Goal: Communication & Community: Answer question/provide support

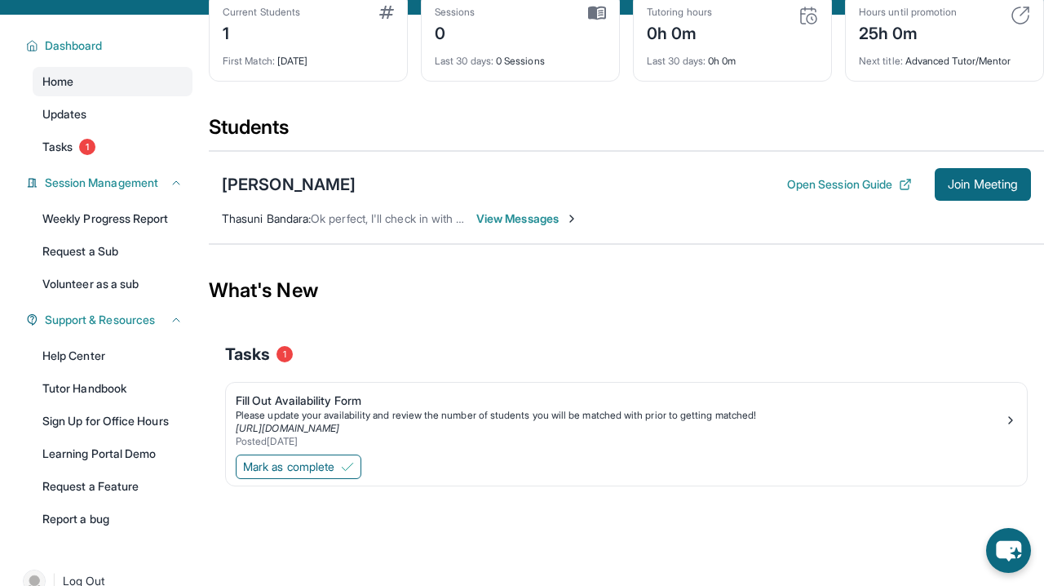
scroll to position [98, 0]
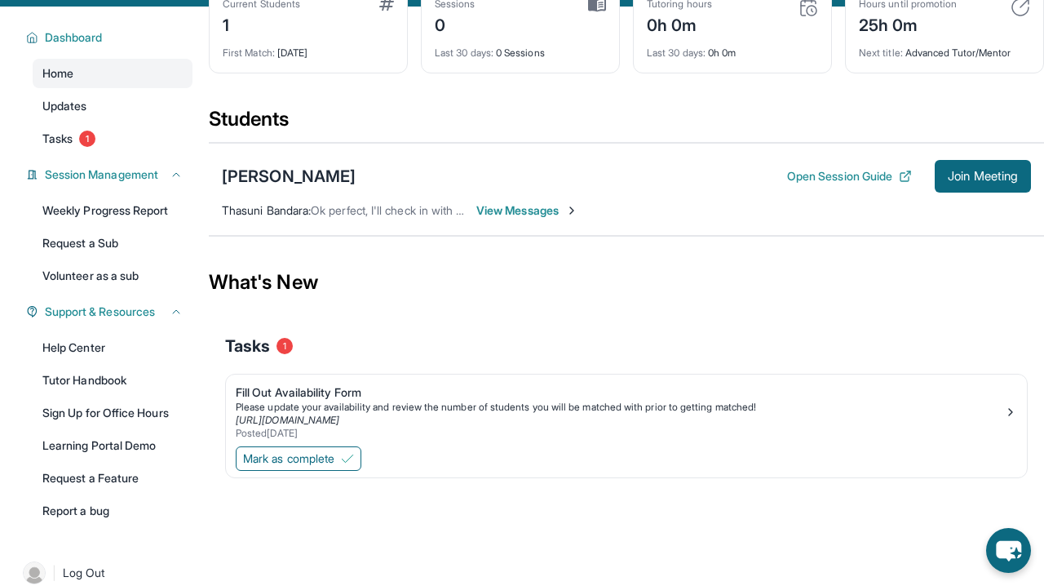
click at [542, 219] on span "View Messages" at bounding box center [527, 210] width 102 height 16
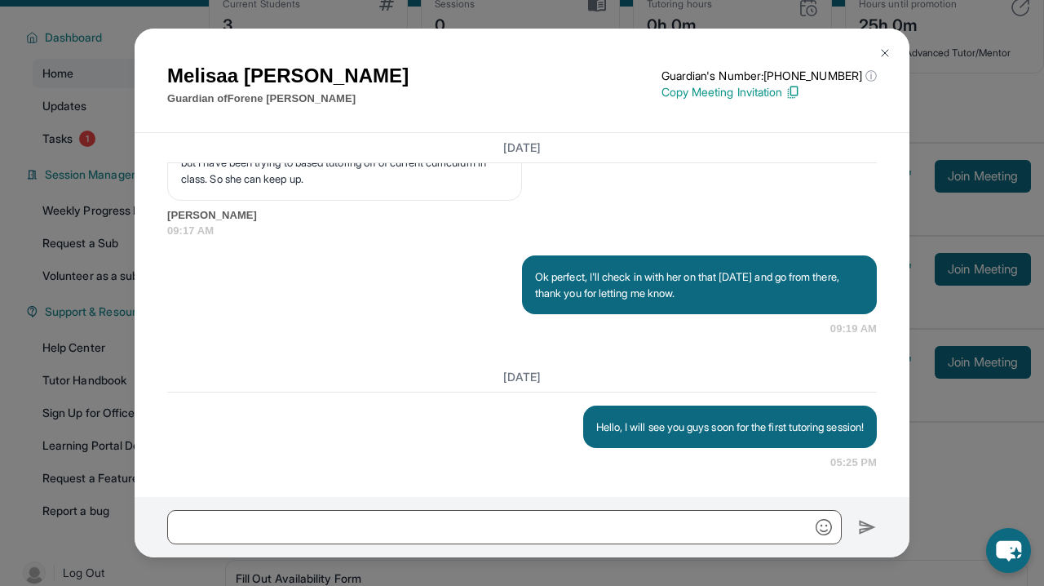
scroll to position [2216, 0]
click at [889, 51] on img at bounding box center [884, 52] width 13 height 13
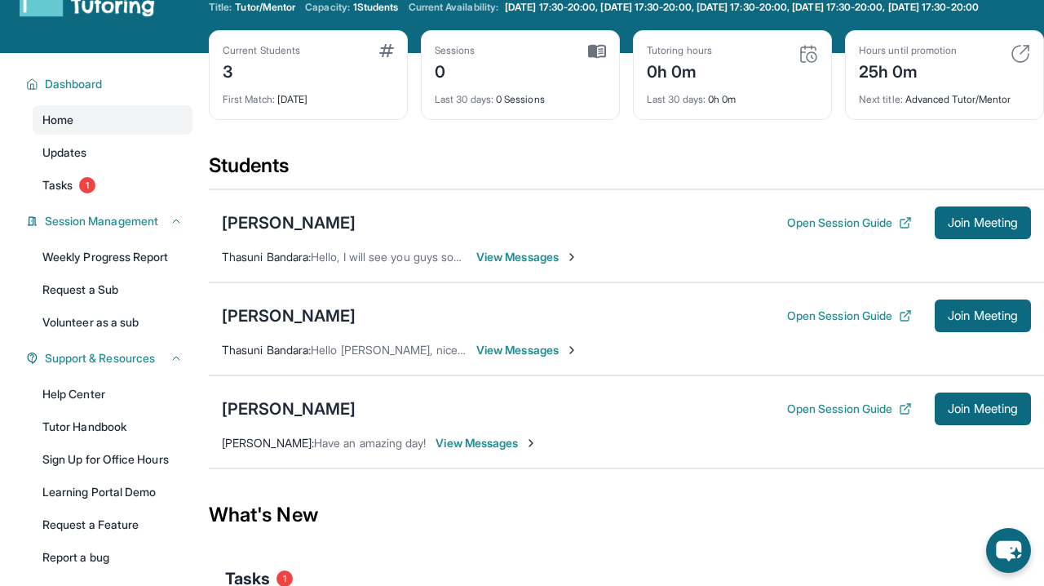
scroll to position [52, 0]
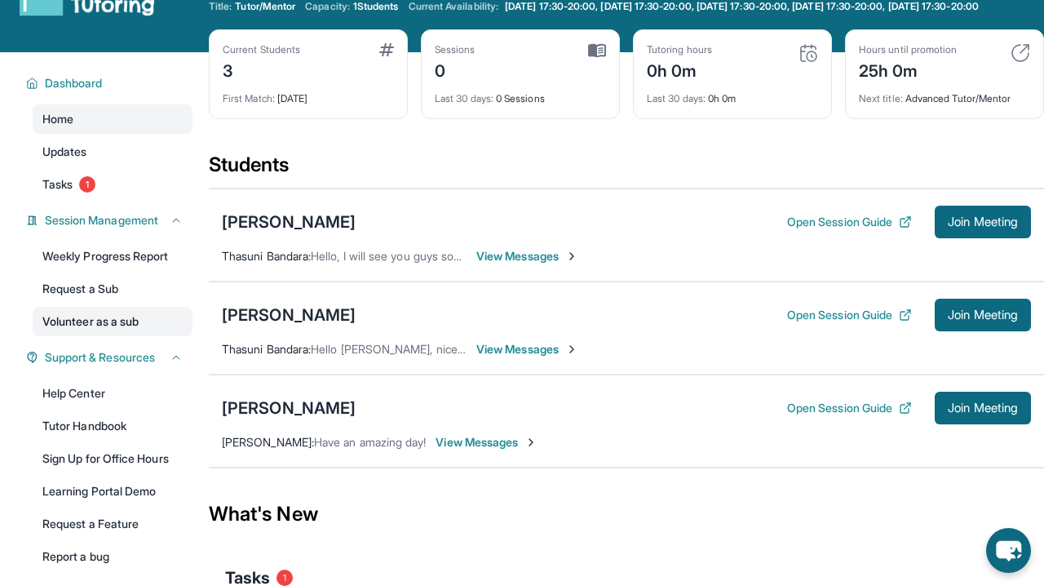
click at [137, 329] on link "Volunteer as a sub" at bounding box center [113, 321] width 160 height 29
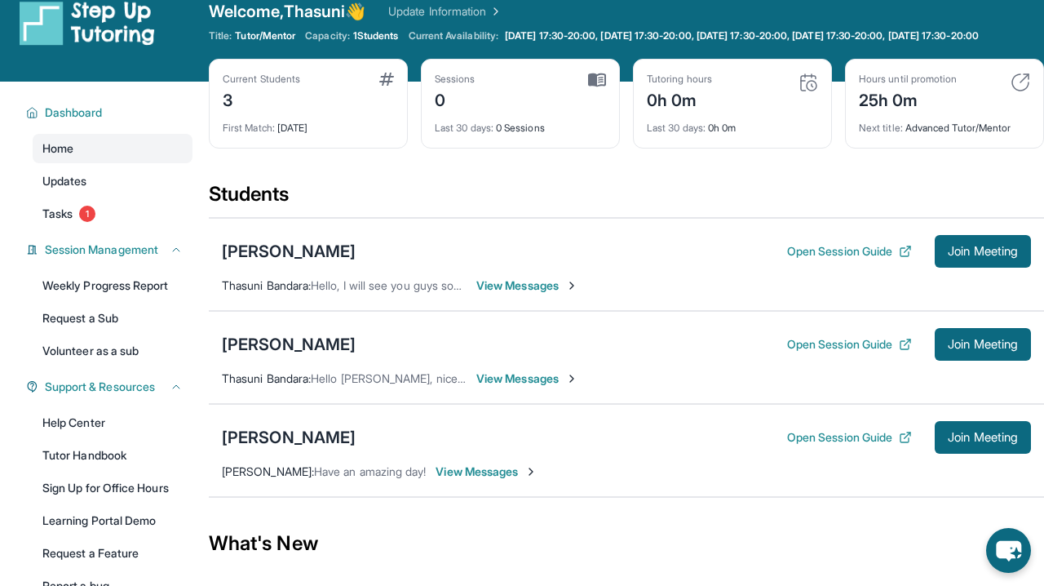
scroll to position [28, 0]
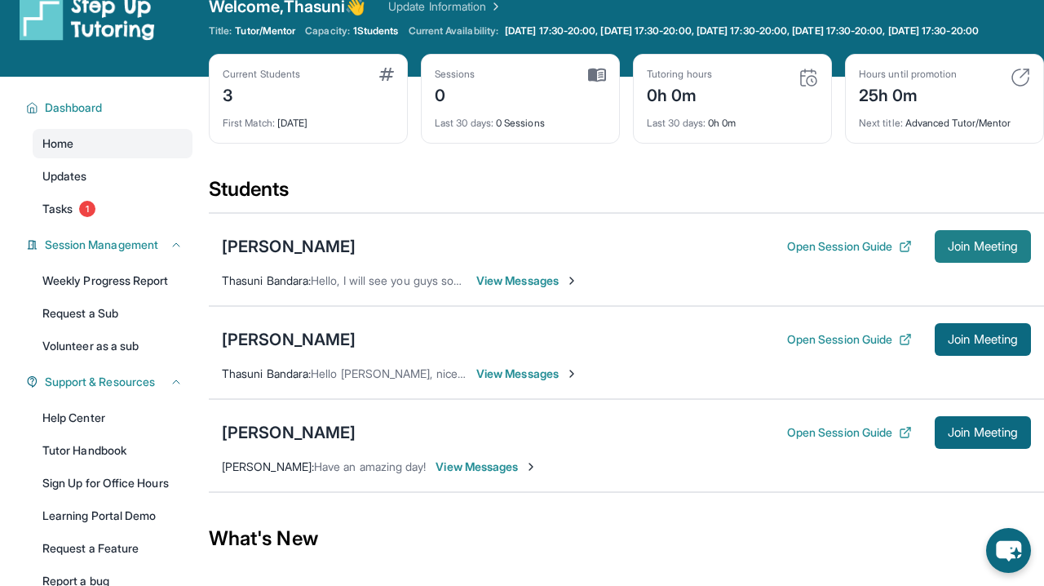
click at [998, 251] on span "Join Meeting" at bounding box center [983, 246] width 70 height 10
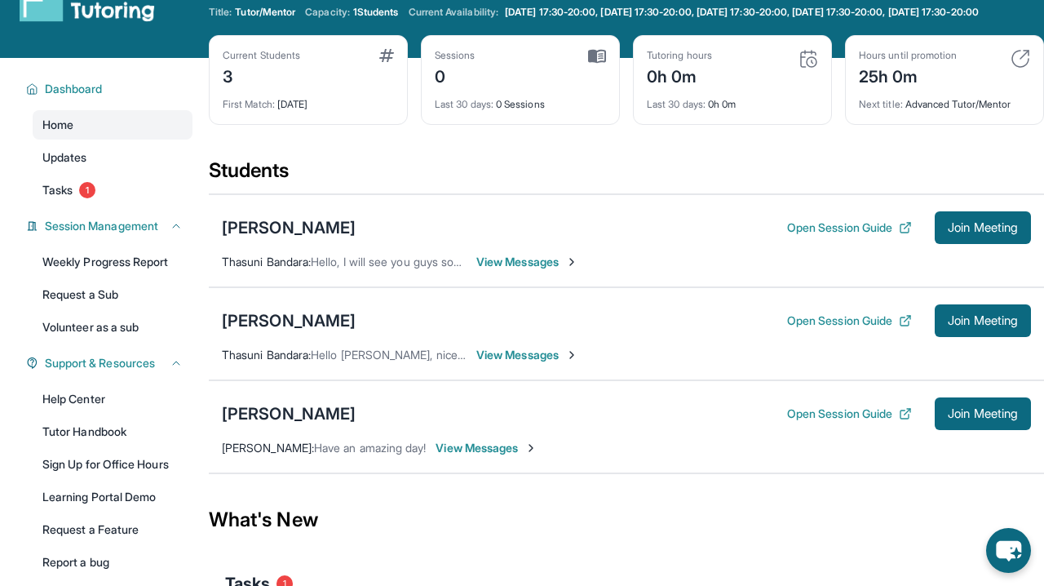
scroll to position [49, 0]
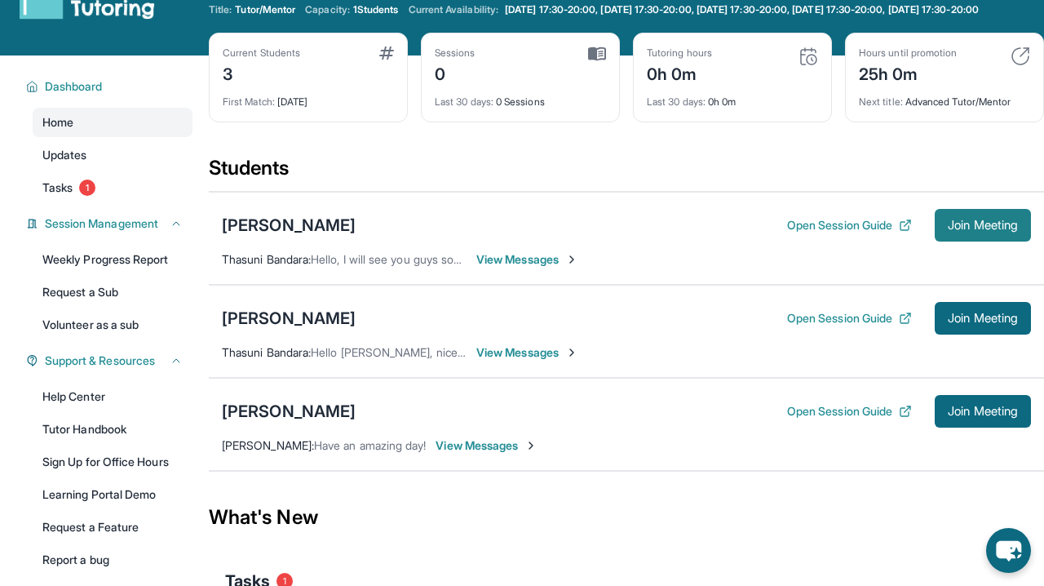
click at [957, 230] on span "Join Meeting" at bounding box center [983, 225] width 70 height 10
click at [542, 267] on span "View Messages" at bounding box center [527, 259] width 102 height 16
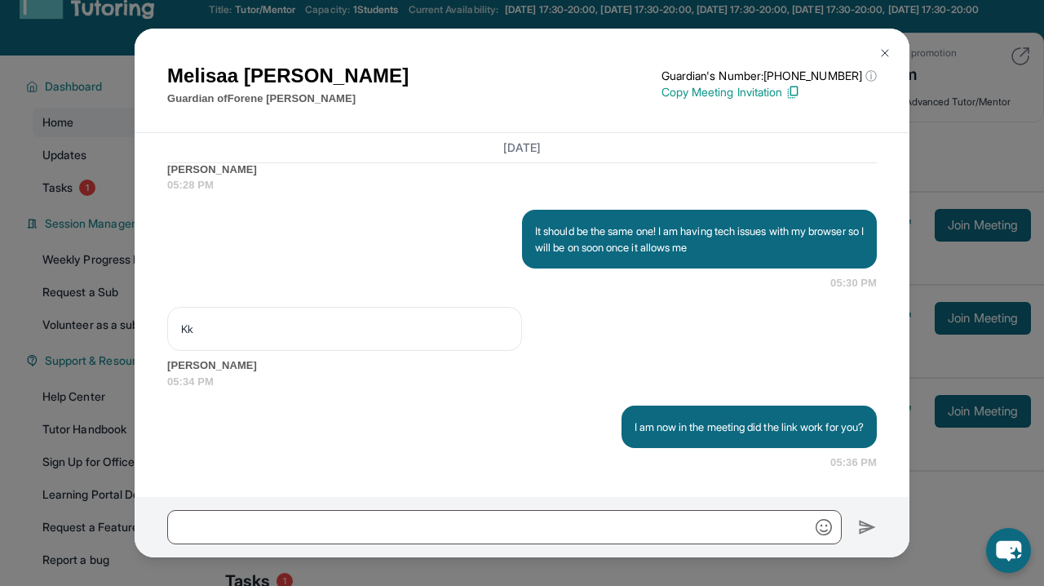
scroll to position [2589, 0]
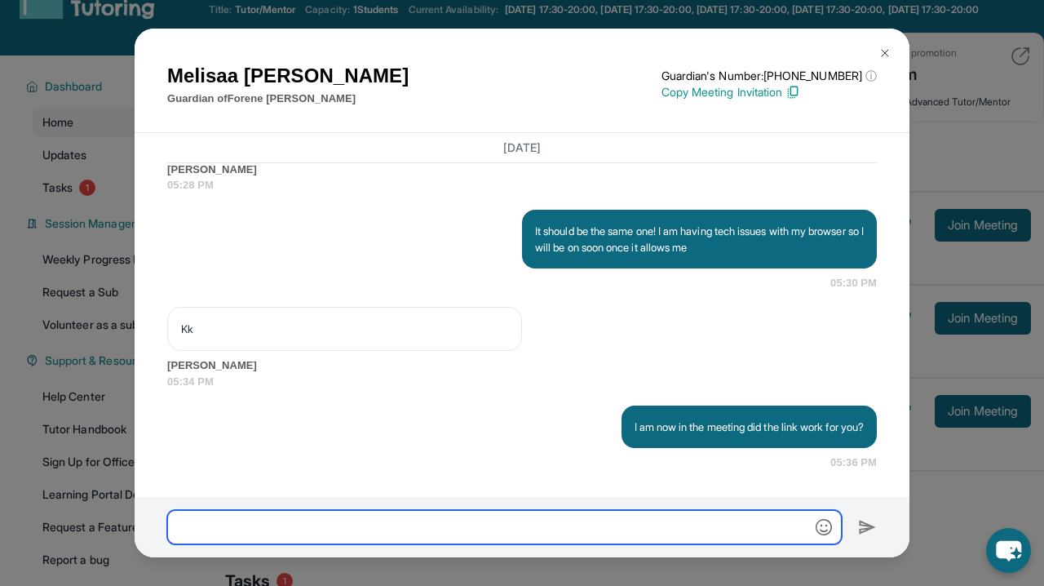
click at [420, 532] on input "text" at bounding box center [504, 527] width 674 height 34
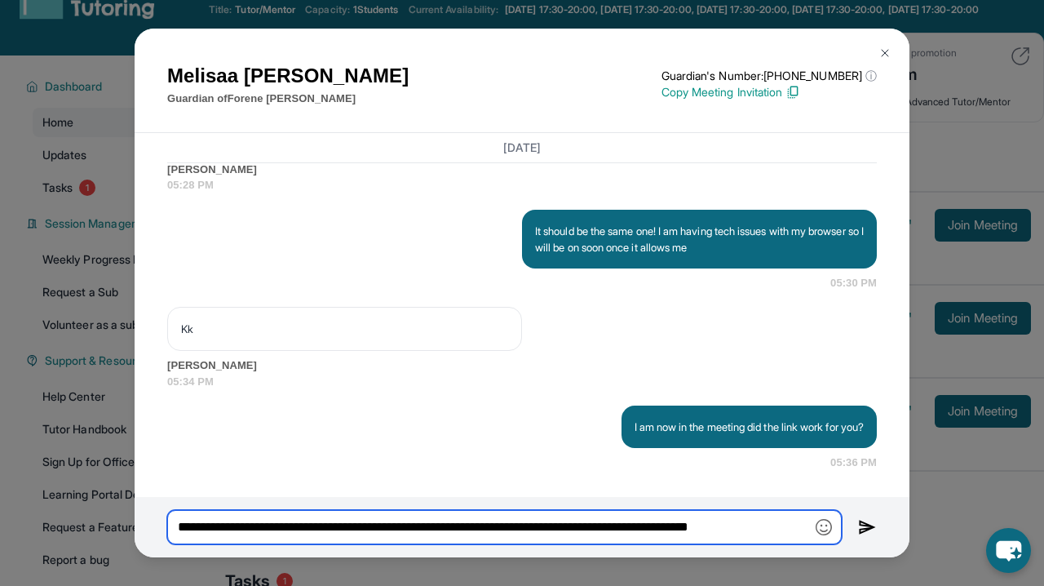
type input "**********"
drag, startPoint x: 267, startPoint y: 526, endPoint x: 131, endPoint y: 530, distance: 136.3
click at [131, 530] on div "[PERSON_NAME] Guardian of [PERSON_NAME] Guardian's Number: [PHONE_NUMBER] ⓘ Thi…" at bounding box center [522, 293] width 1044 height 586
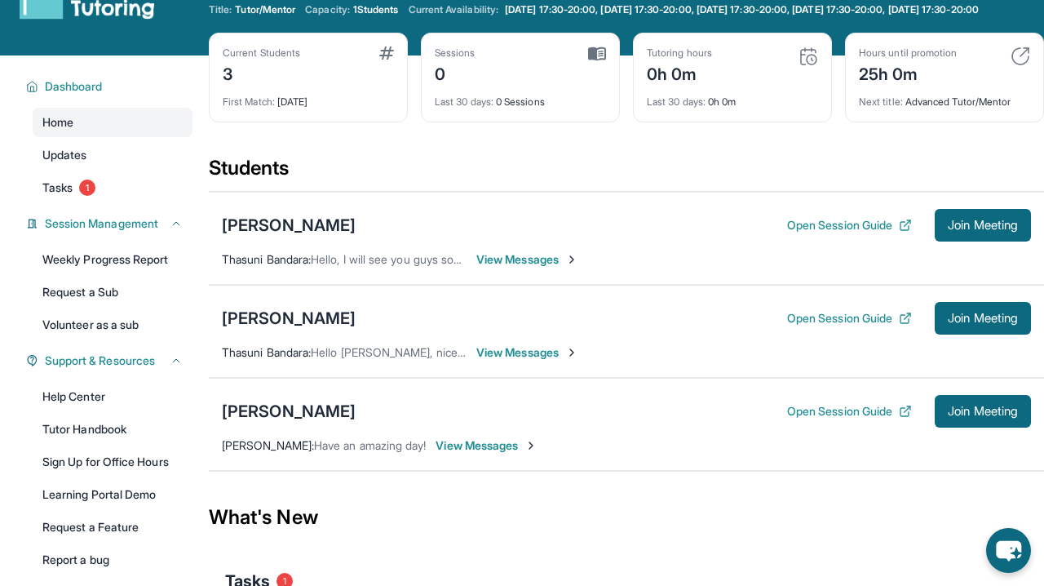
click at [498, 267] on span "View Messages" at bounding box center [527, 259] width 102 height 16
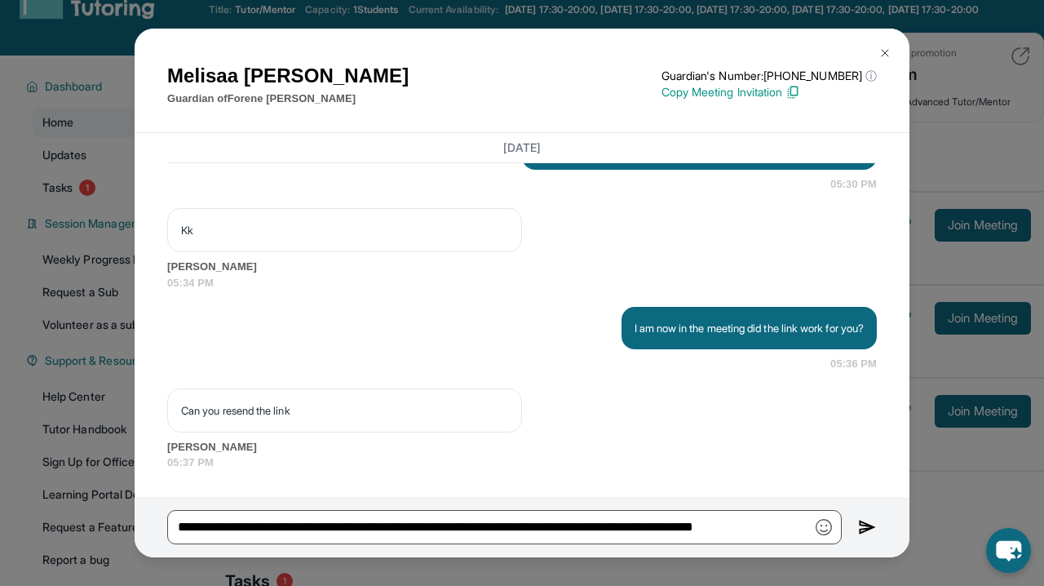
scroll to position [2687, 0]
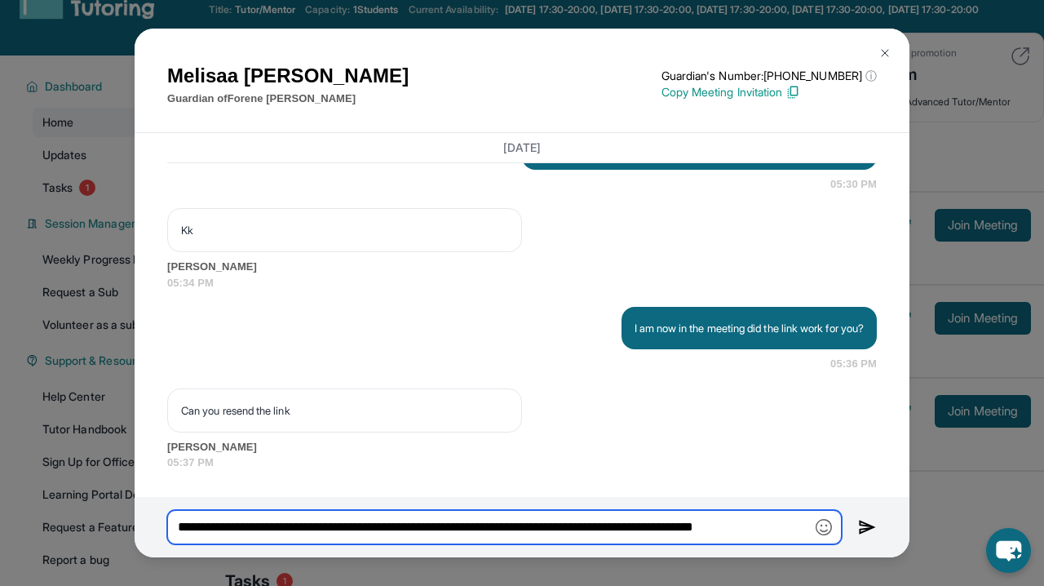
click at [293, 533] on input "**********" at bounding box center [504, 527] width 674 height 34
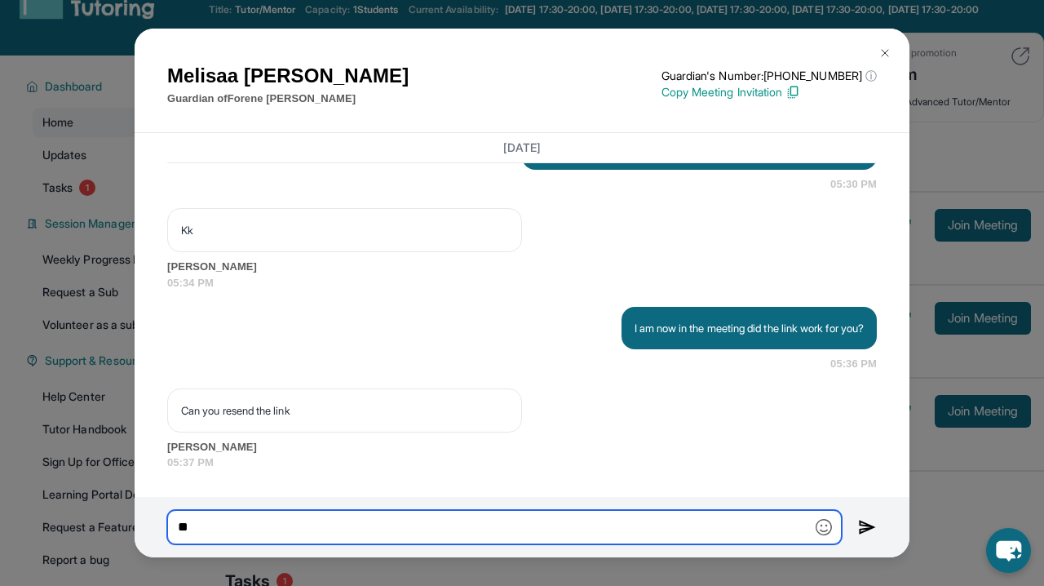
type input "*"
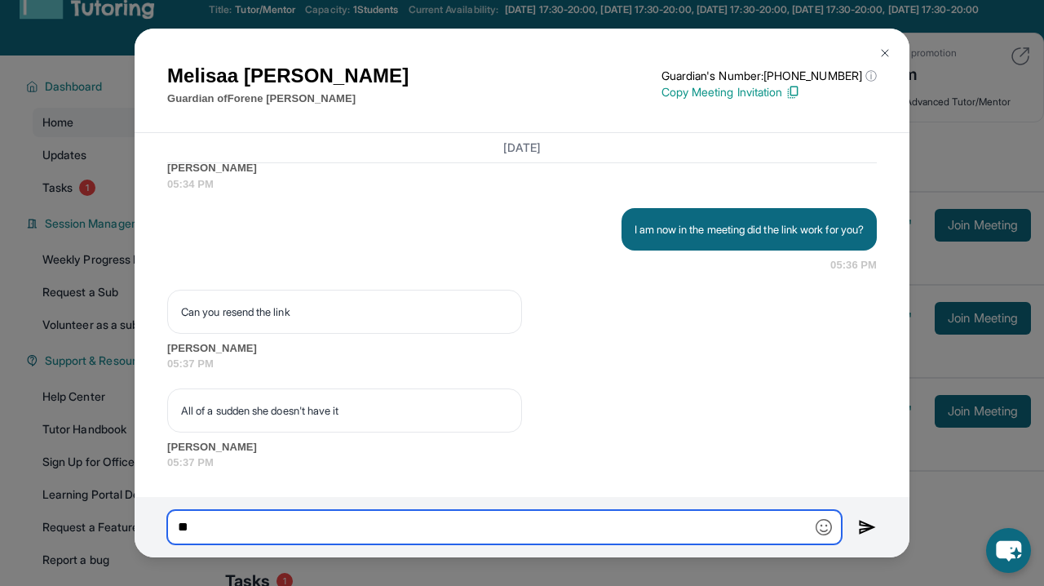
type input "*"
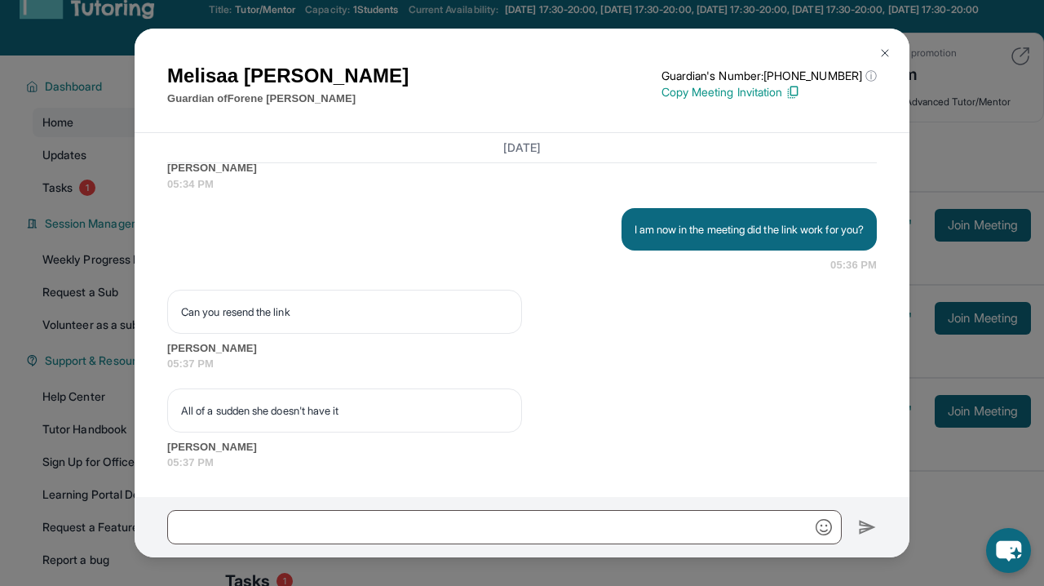
click at [800, 88] on img at bounding box center [792, 92] width 15 height 15
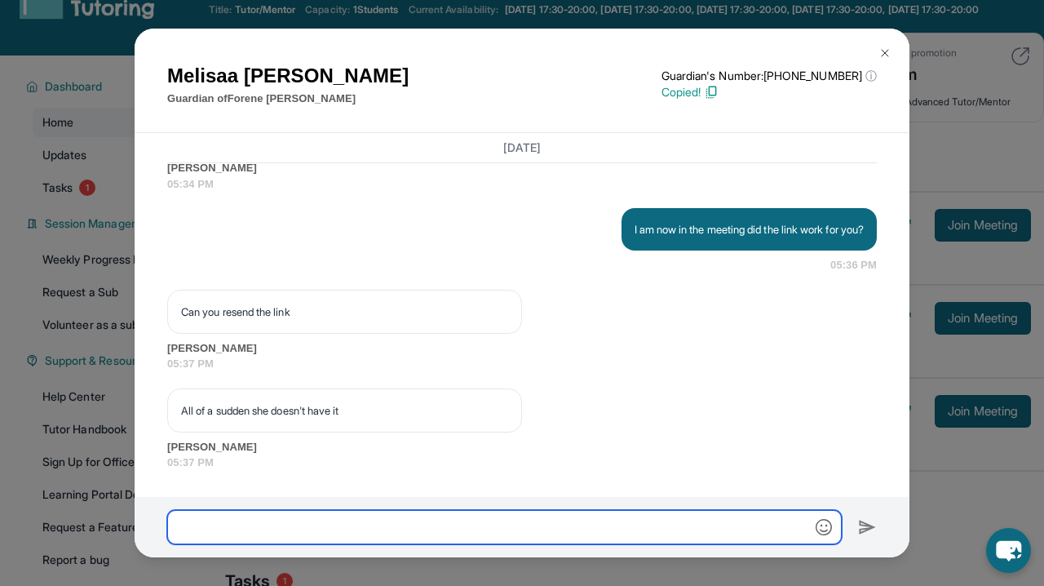
click at [422, 523] on input "text" at bounding box center [504, 527] width 674 height 34
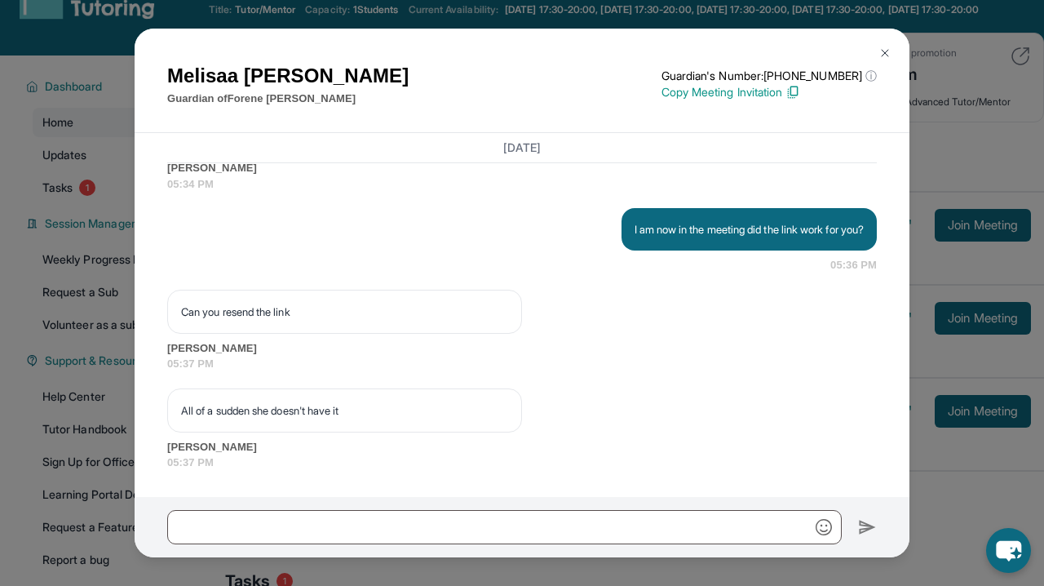
click at [728, 84] on p "Copy Meeting Invitation" at bounding box center [768, 92] width 215 height 16
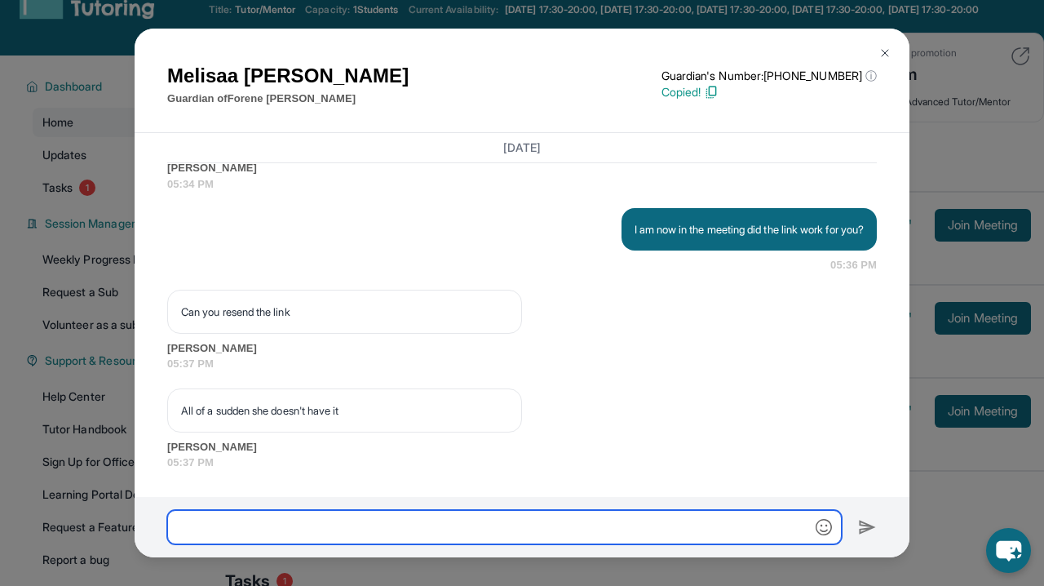
click at [262, 529] on input "text" at bounding box center [504, 527] width 674 height 34
paste input "**********"
type input "**********"
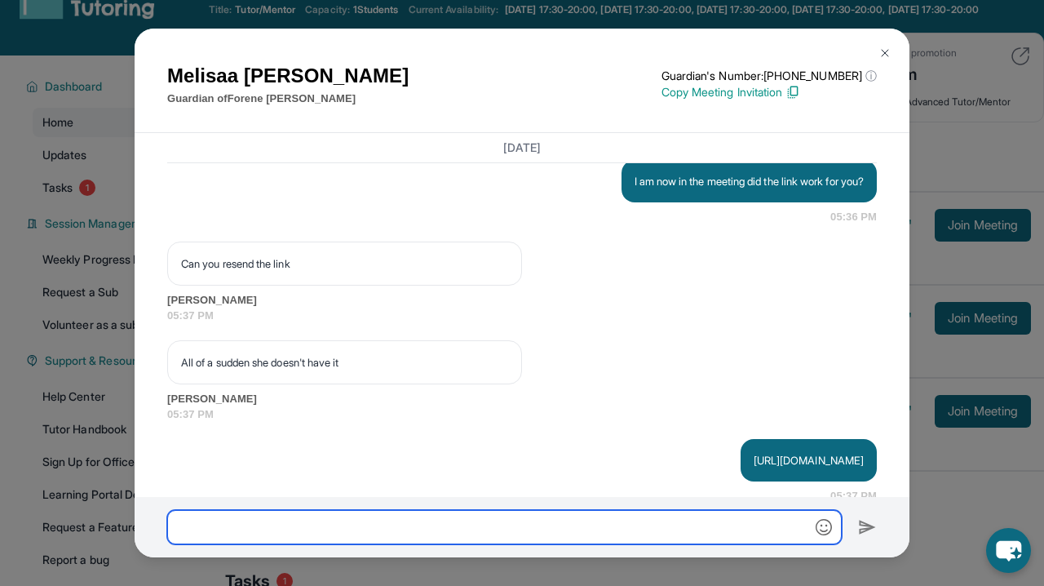
scroll to position [2866, 0]
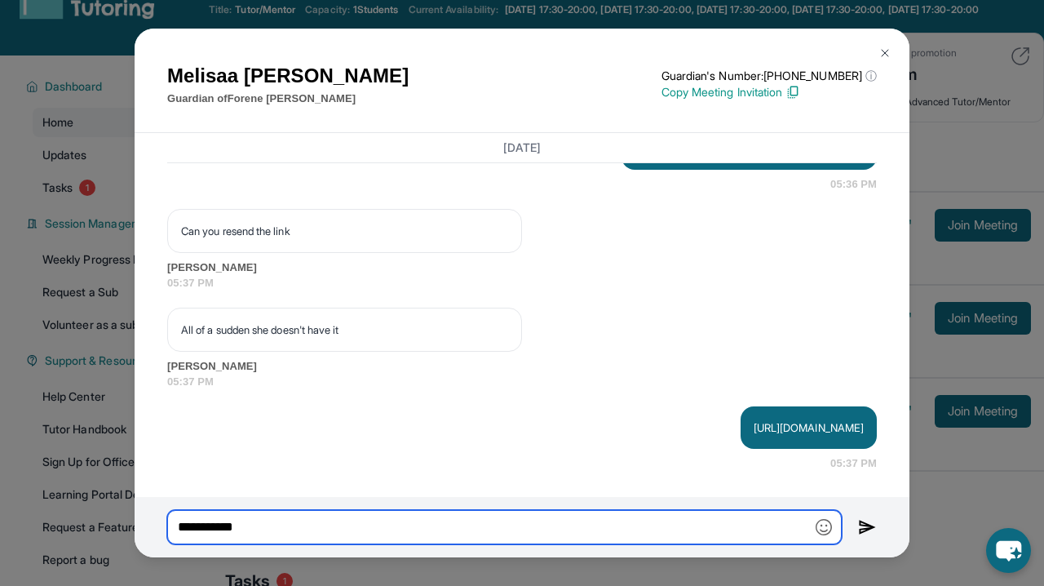
type input "**********"
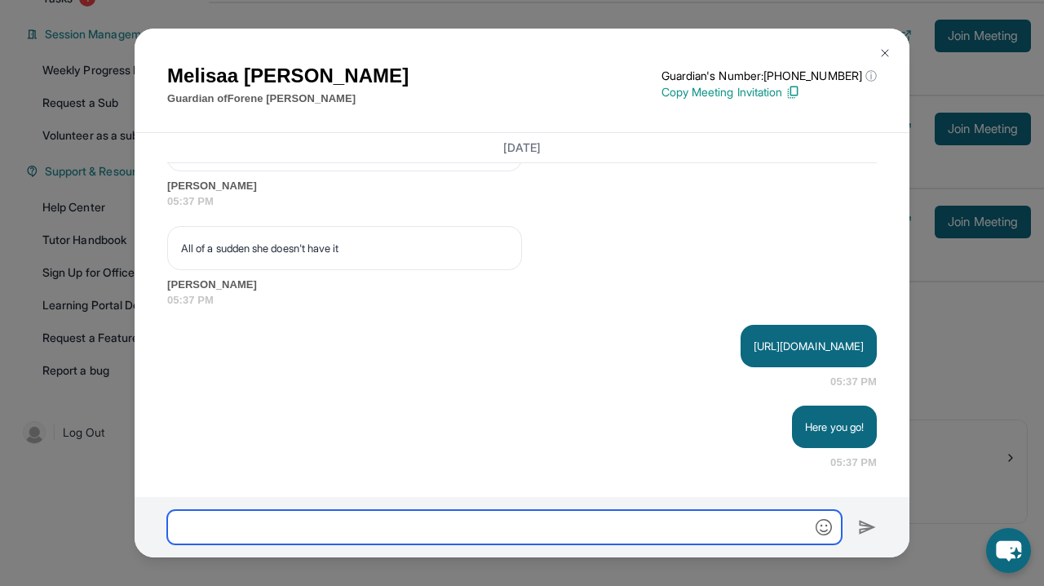
scroll to position [251, 0]
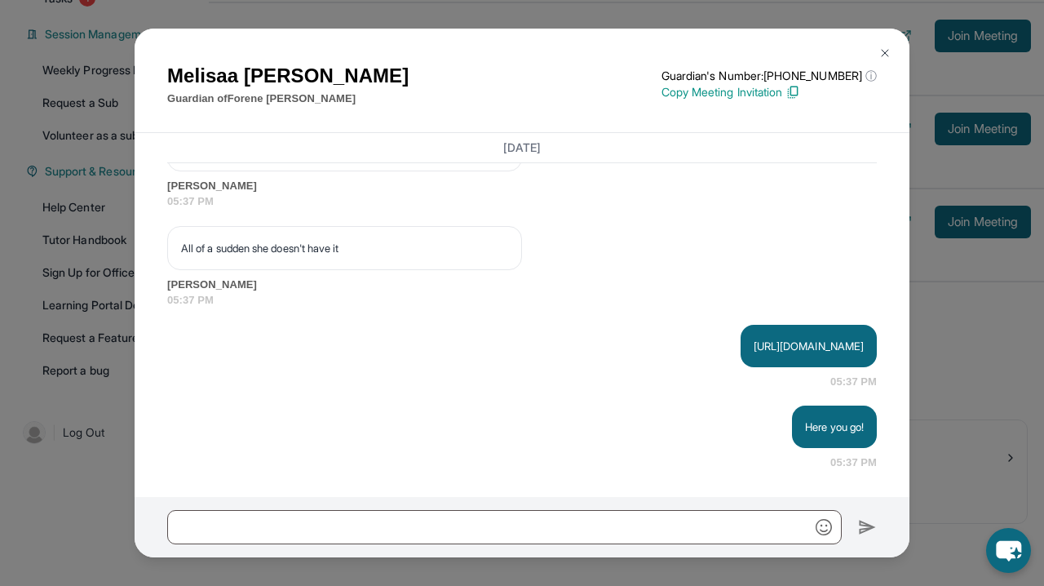
click at [754, 351] on p "[URL][DOMAIN_NAME]" at bounding box center [809, 346] width 110 height 16
click at [502, 225] on div "[DATE] Hello, I will see you guys soon for the first tutoring session! 05:25 PM…" at bounding box center [522, 48] width 710 height 844
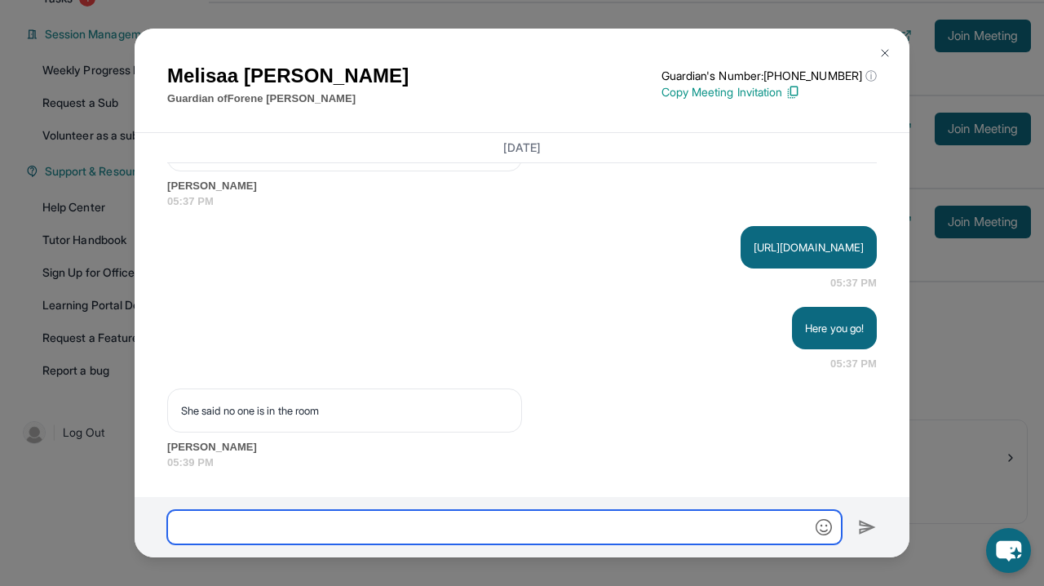
click at [482, 518] on input "text" at bounding box center [504, 527] width 674 height 34
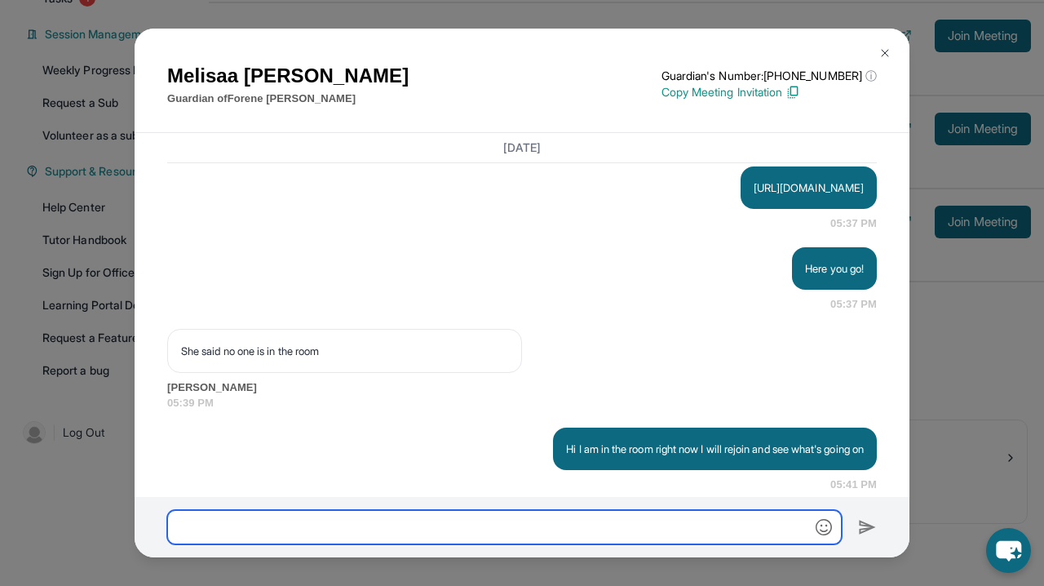
scroll to position [3036, 0]
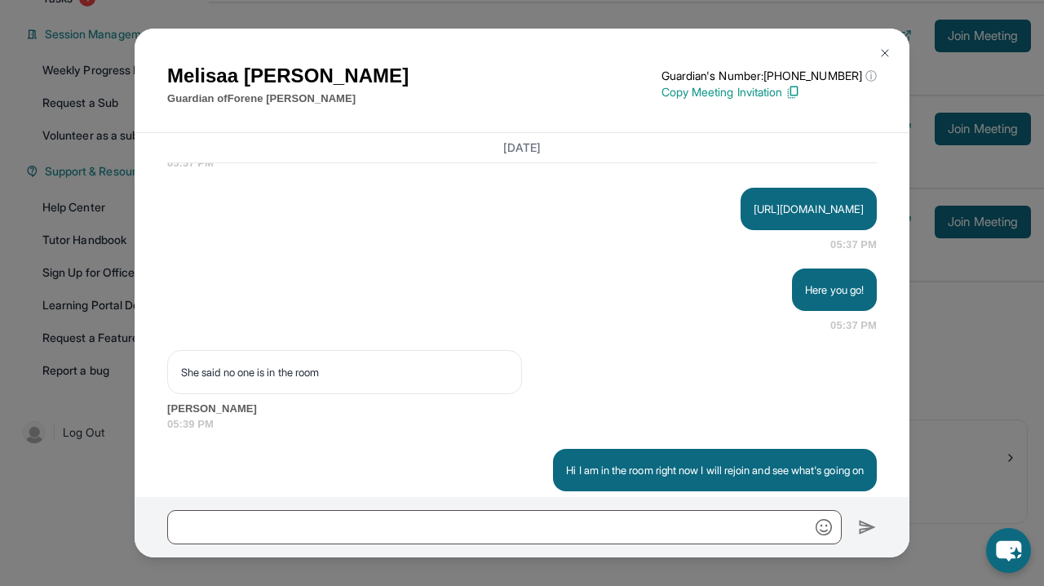
click at [754, 217] on p "[URL][DOMAIN_NAME]" at bounding box center [809, 209] width 110 height 16
click at [841, 217] on p "[URL][DOMAIN_NAME]" at bounding box center [809, 209] width 110 height 16
click at [882, 47] on img at bounding box center [884, 52] width 13 height 13
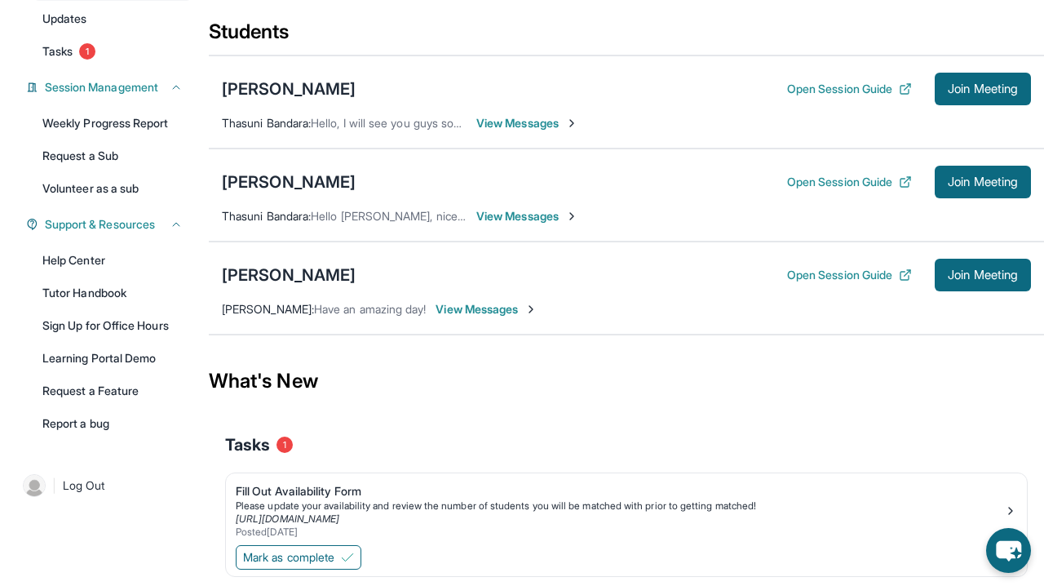
scroll to position [178, 0]
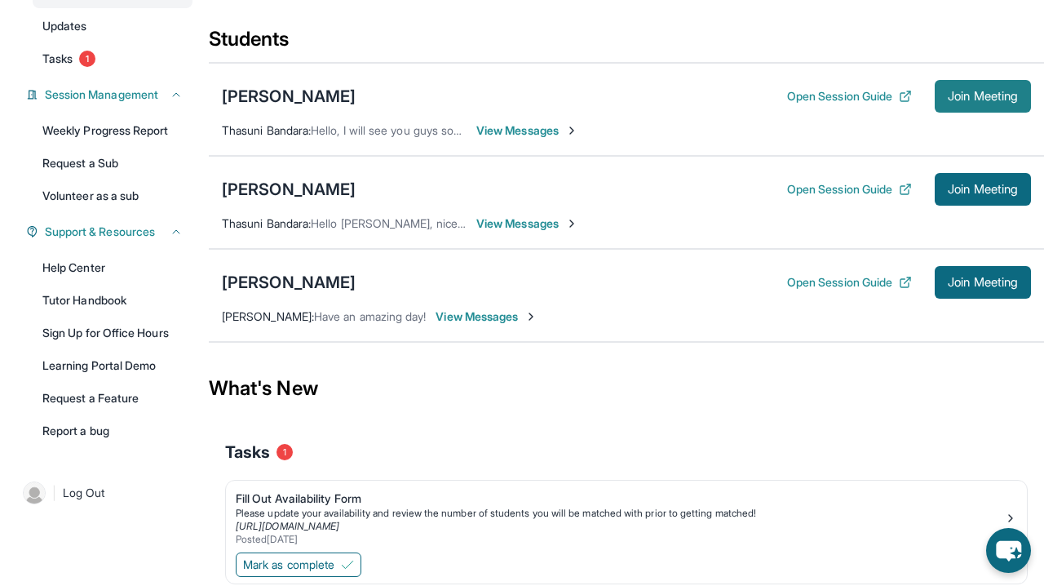
click at [968, 101] on span "Join Meeting" at bounding box center [983, 96] width 70 height 10
